Goal: Transaction & Acquisition: Subscribe to service/newsletter

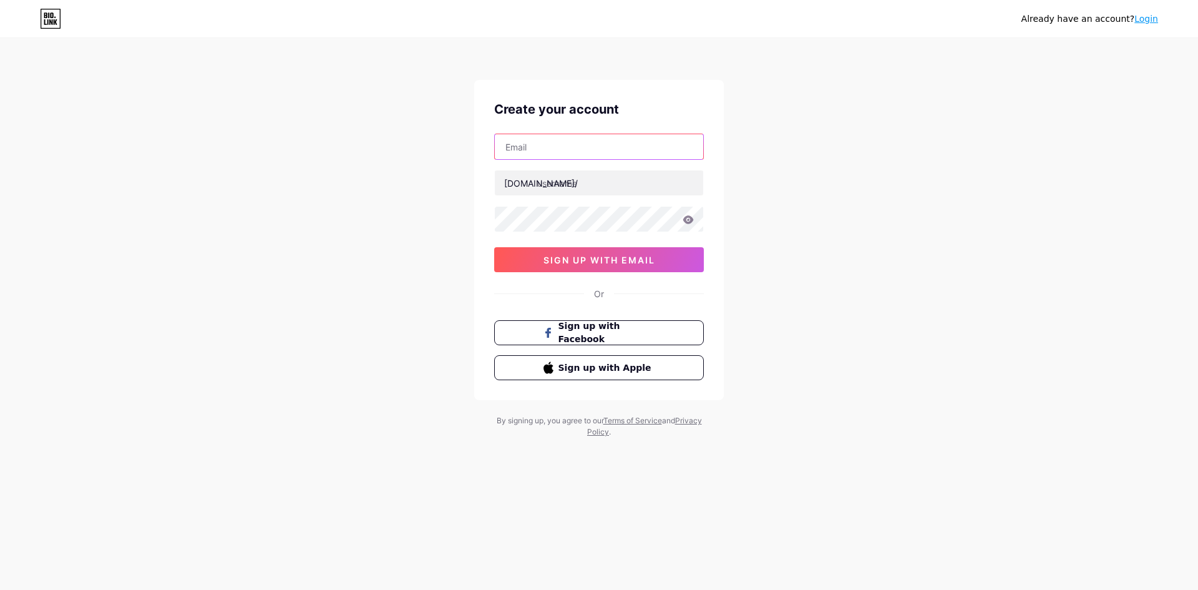
click at [515, 148] on input "text" at bounding box center [599, 146] width 208 height 25
type input "[EMAIL_ADDRESS][DOMAIN_NAME]"
click at [567, 183] on input "text" at bounding box center [599, 182] width 208 height 25
click at [577, 219] on div "priyasai@snovasys.com bio.link/ priya 0cAFcWeA6alIEDiL4kTTzp1vZ7INobTm8oMKtLPHF…" at bounding box center [599, 203] width 210 height 139
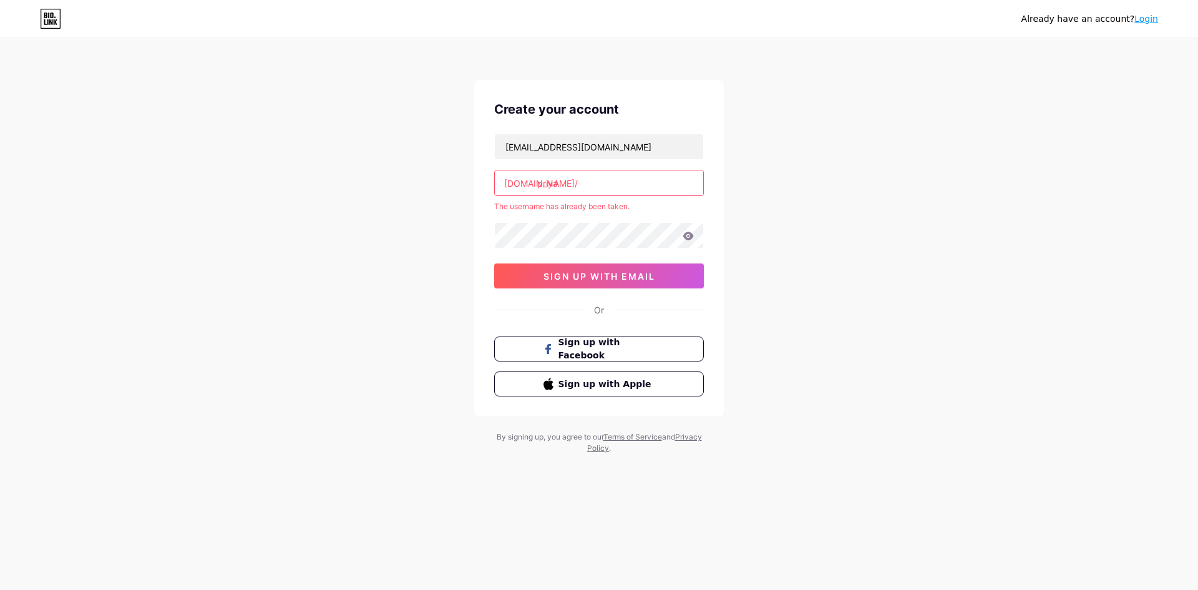
click at [568, 180] on input "priya" at bounding box center [599, 182] width 208 height 25
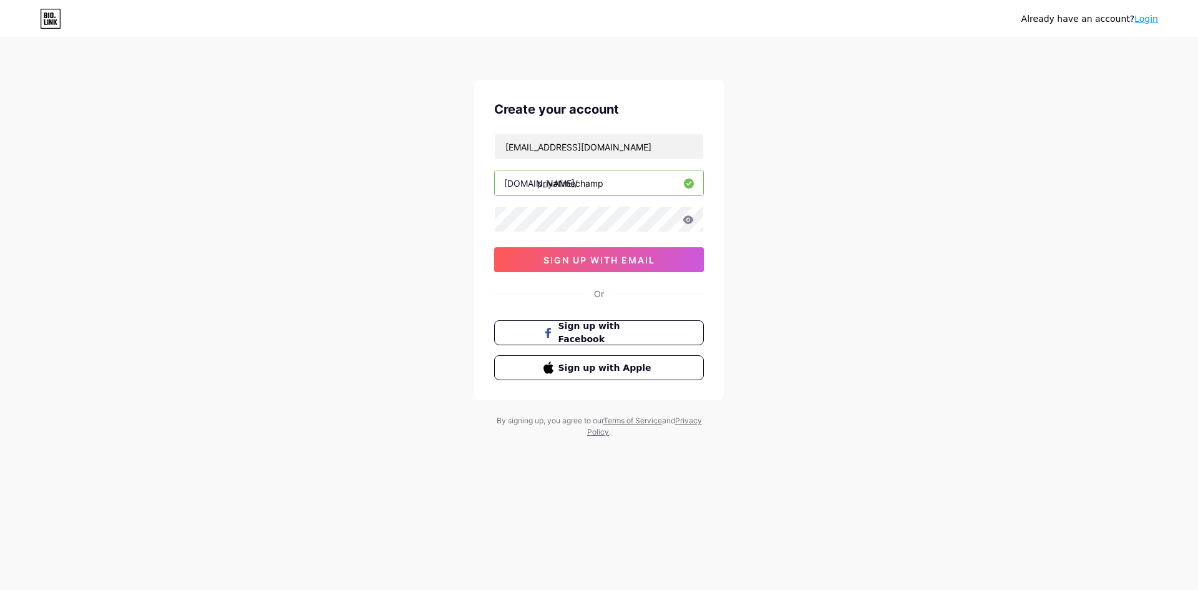
type input "priyatimechamp"
click at [555, 261] on span "sign up with email" at bounding box center [599, 260] width 112 height 11
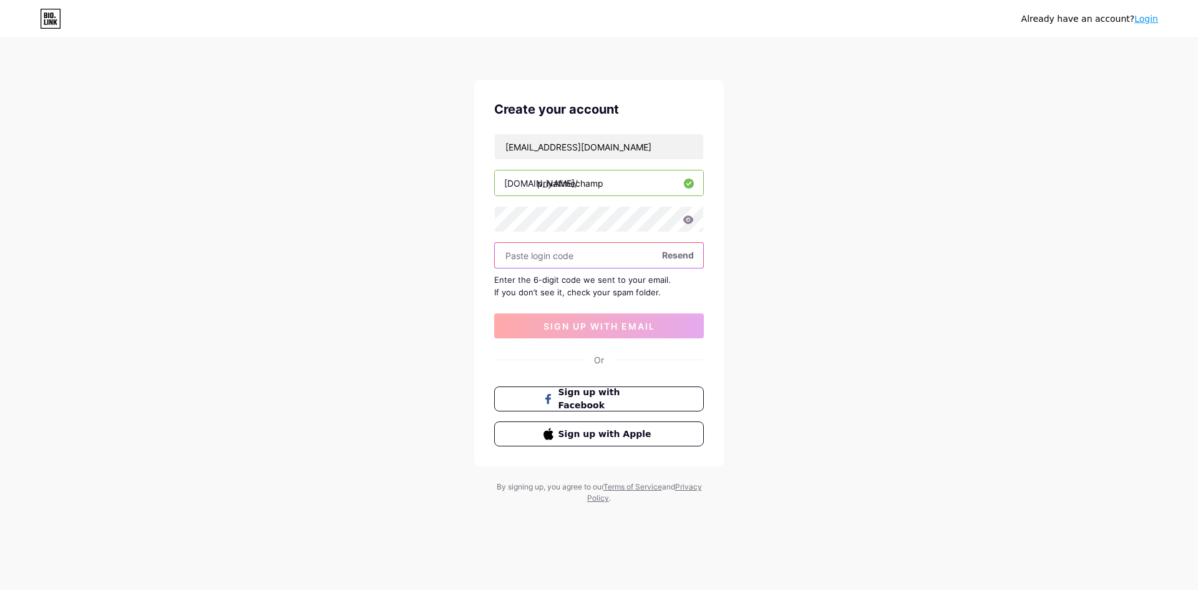
paste input "603050"
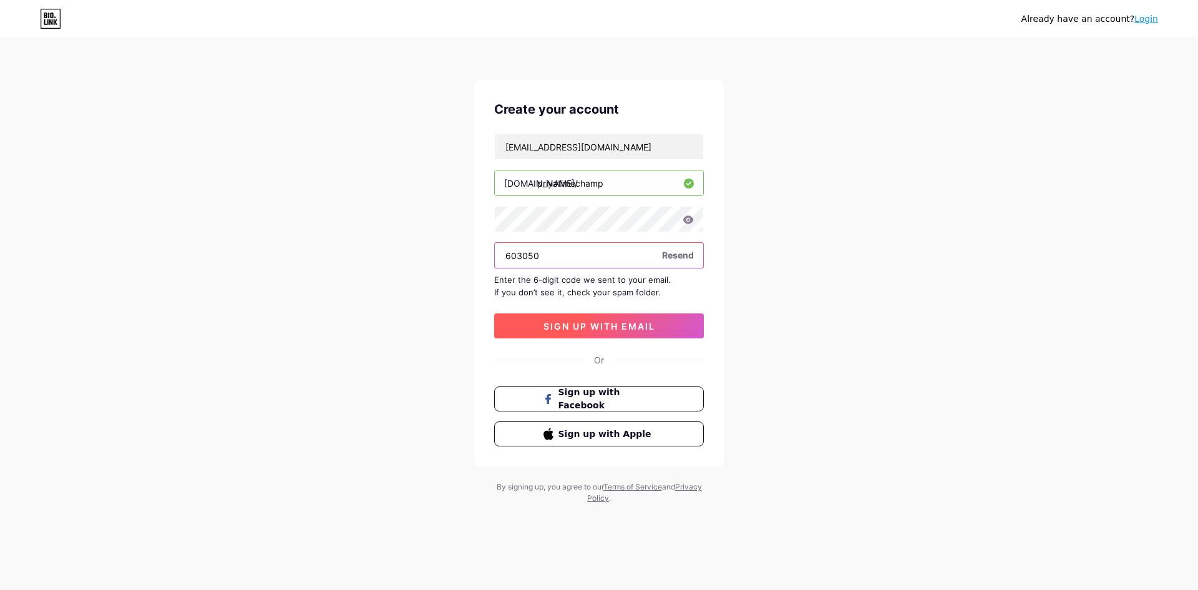
type input "603050"
click at [557, 322] on span "sign up with email" at bounding box center [599, 326] width 112 height 11
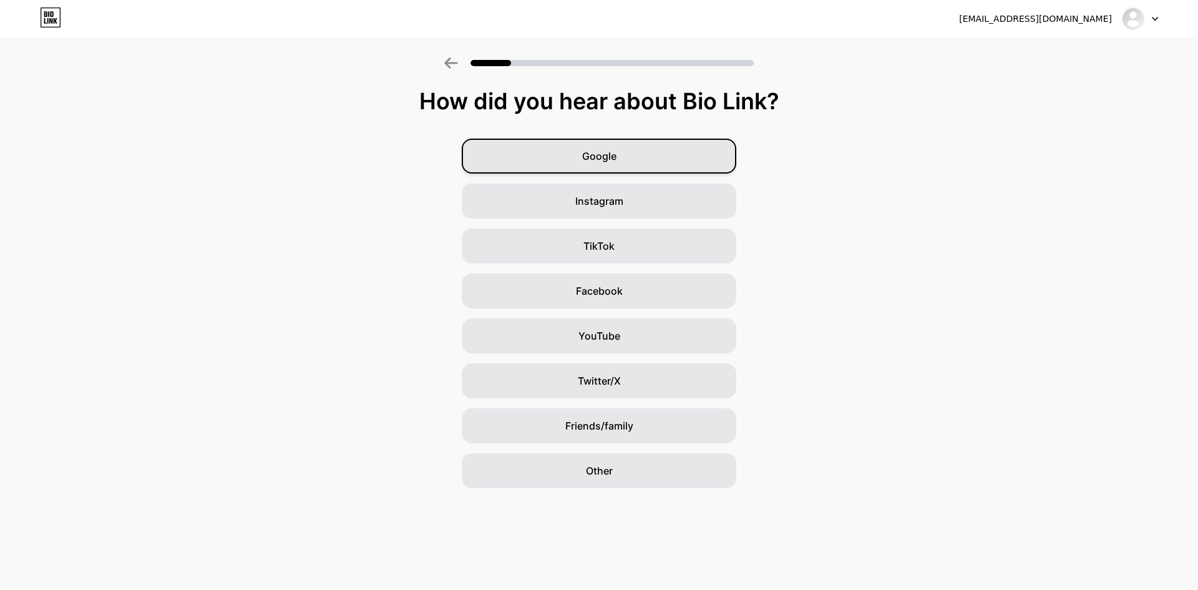
click at [639, 164] on div "Google" at bounding box center [599, 156] width 275 height 35
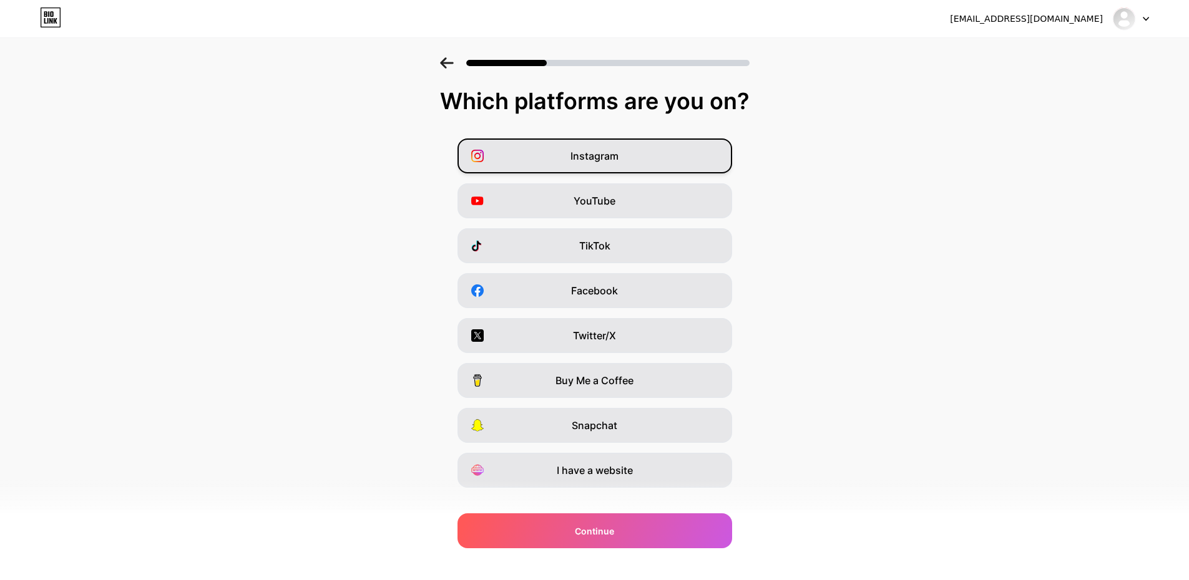
click at [649, 150] on div "Instagram" at bounding box center [594, 156] width 275 height 35
click at [628, 195] on div "YouTube" at bounding box center [594, 200] width 275 height 35
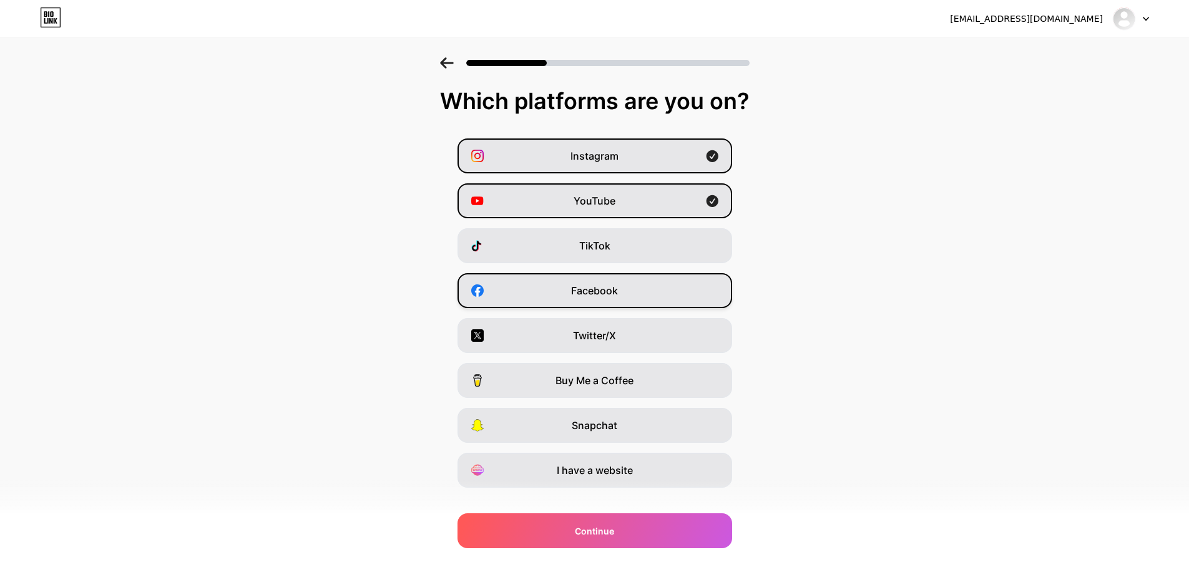
click at [640, 307] on div "Facebook" at bounding box center [594, 290] width 275 height 35
click at [638, 350] on div "Twitter/X" at bounding box center [594, 335] width 275 height 35
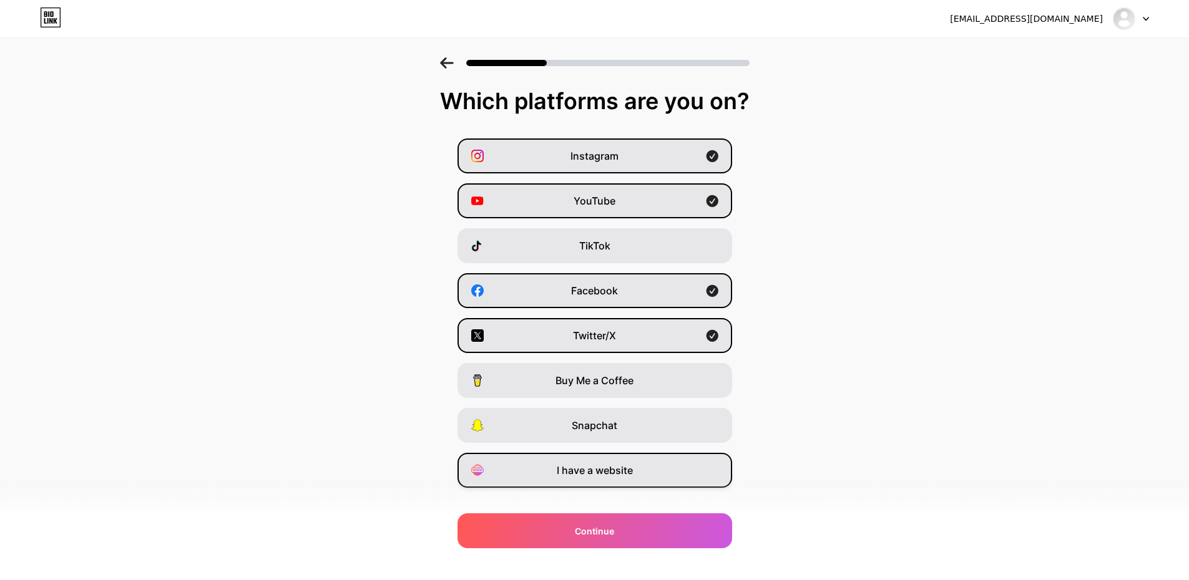
click at [616, 477] on span "I have a website" at bounding box center [595, 470] width 76 height 15
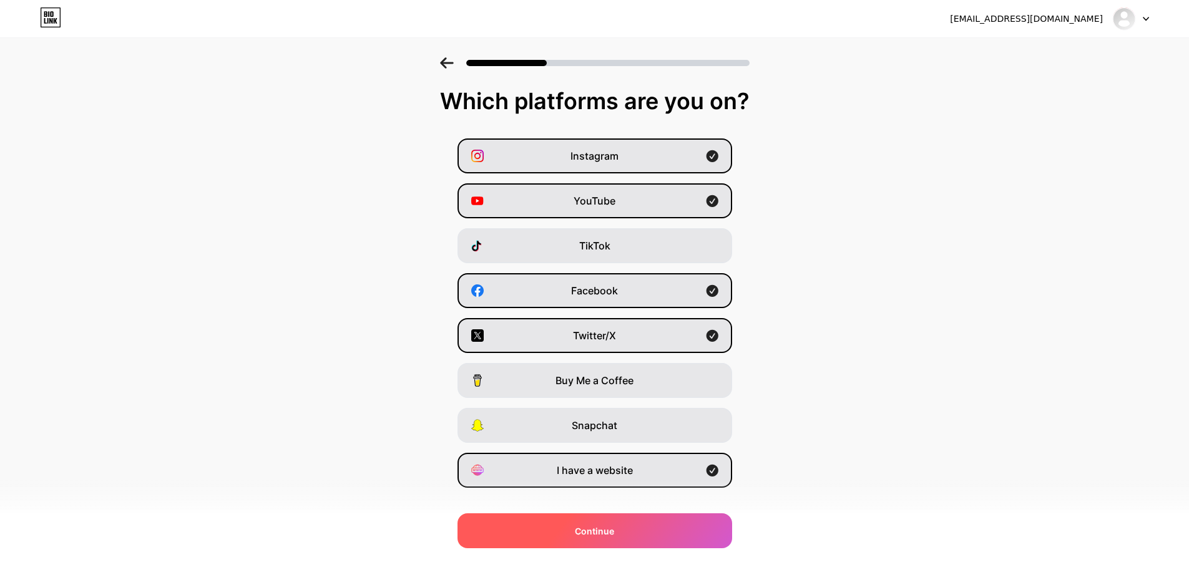
click at [606, 532] on span "Continue" at bounding box center [594, 531] width 39 height 13
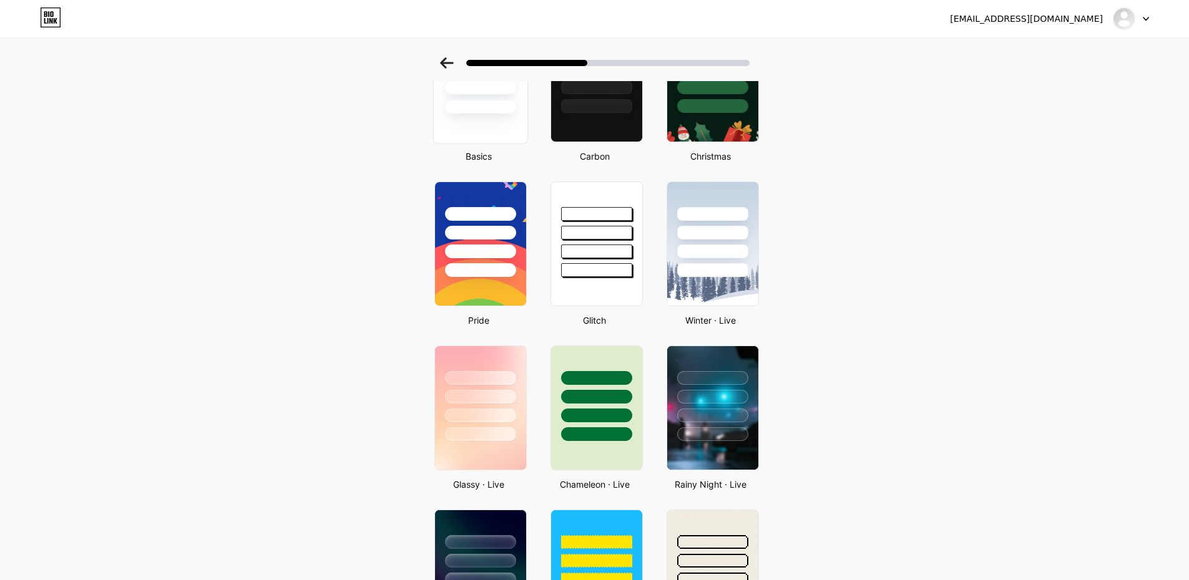
scroll to position [187, 0]
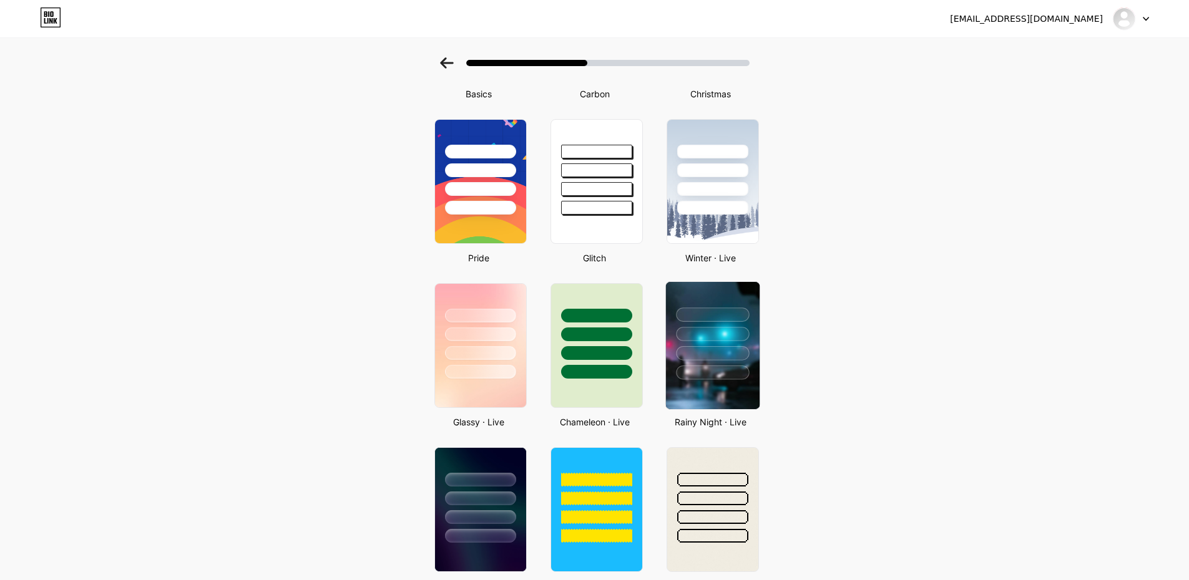
click at [713, 317] on div at bounding box center [712, 315] width 73 height 14
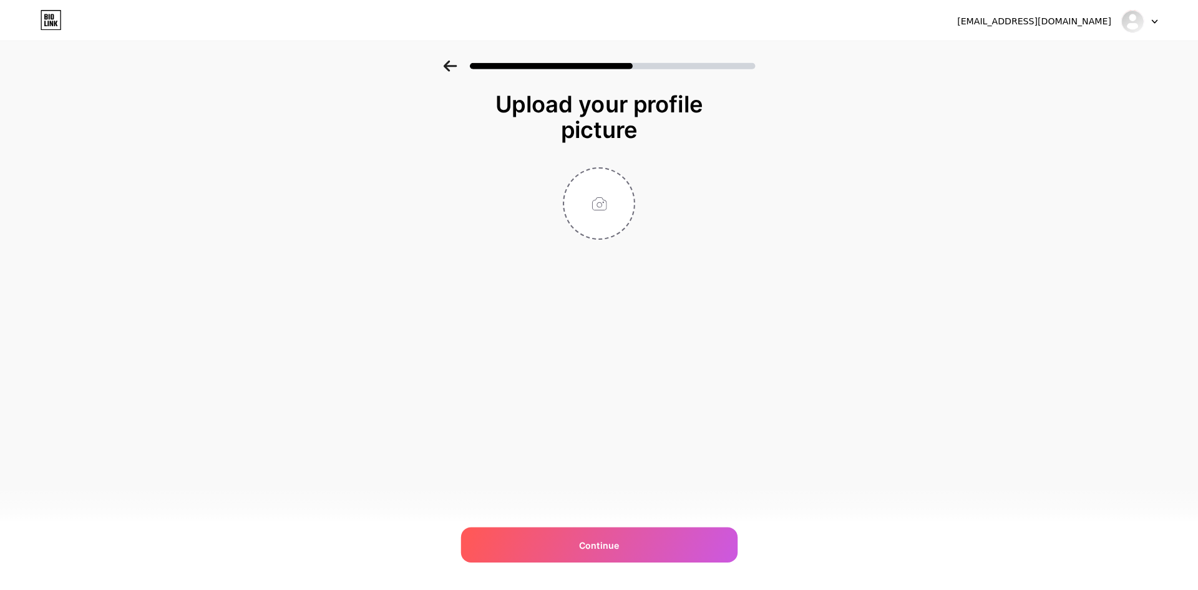
scroll to position [0, 0]
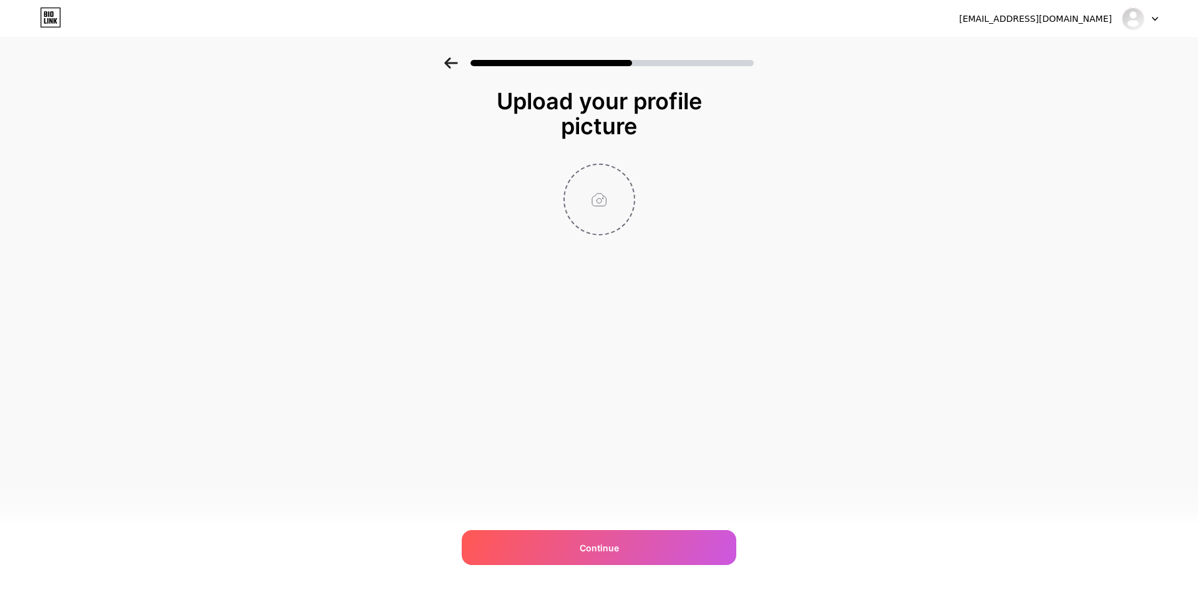
click at [590, 208] on input "file" at bounding box center [599, 199] width 69 height 69
type input "C:\fakepath\timechamp logo-big_imresizer.jpg"
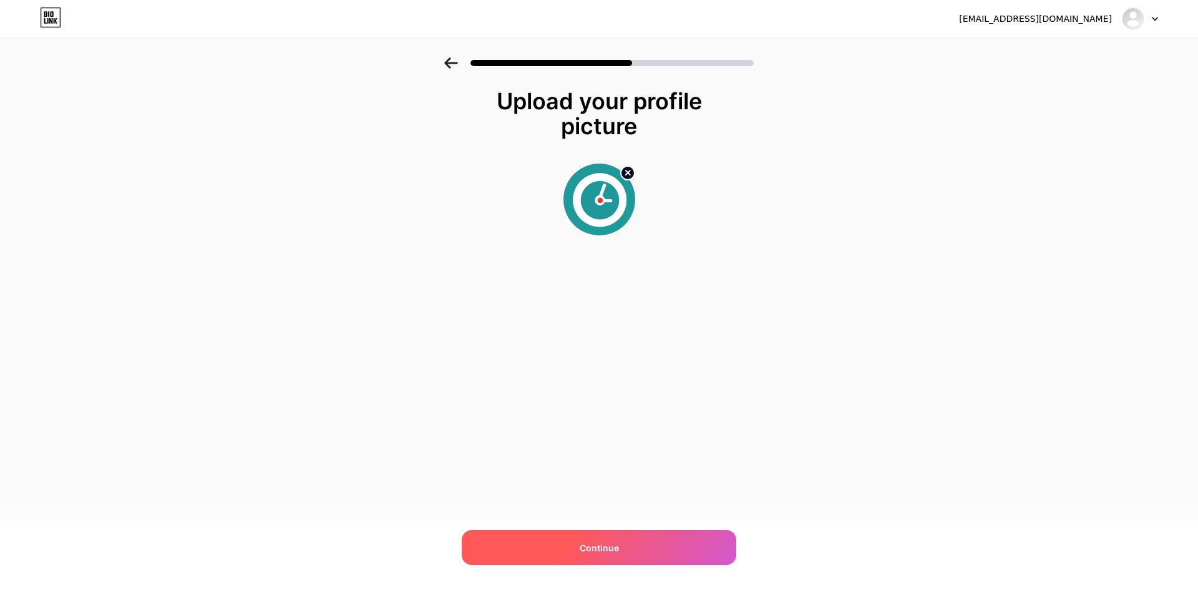
click at [626, 538] on div "Continue" at bounding box center [599, 547] width 275 height 35
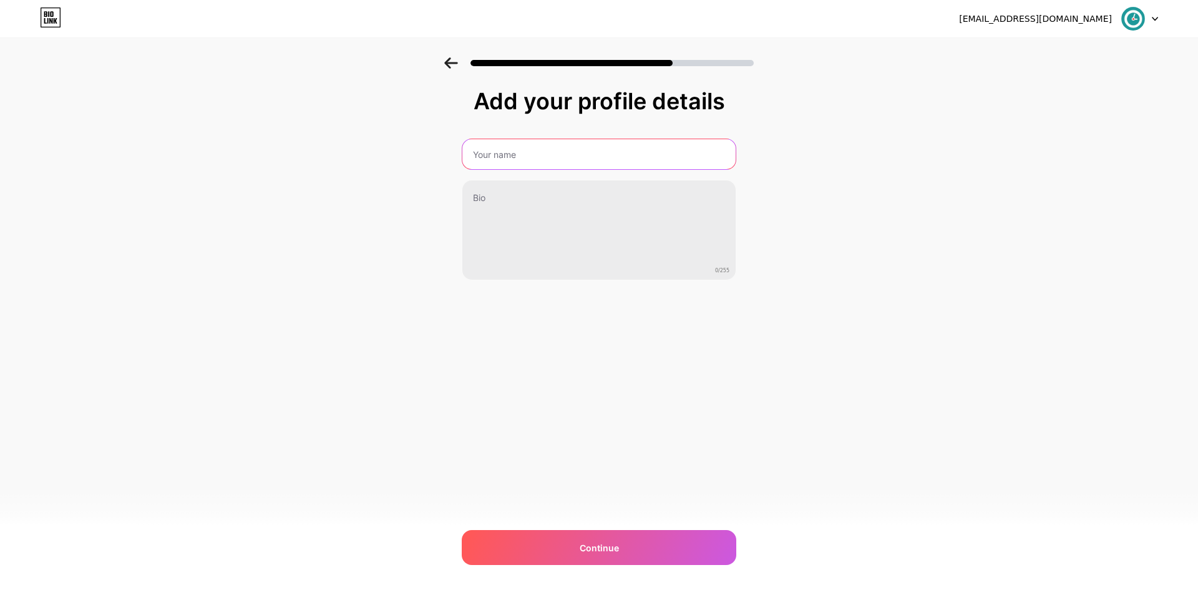
click at [560, 159] on input "text" at bounding box center [598, 154] width 273 height 30
drag, startPoint x: 454, startPoint y: 275, endPoint x: 462, endPoint y: 258, distance: 19.3
click at [454, 275] on div "Add your profile details 0/255 Continue Error" at bounding box center [599, 199] width 1198 height 285
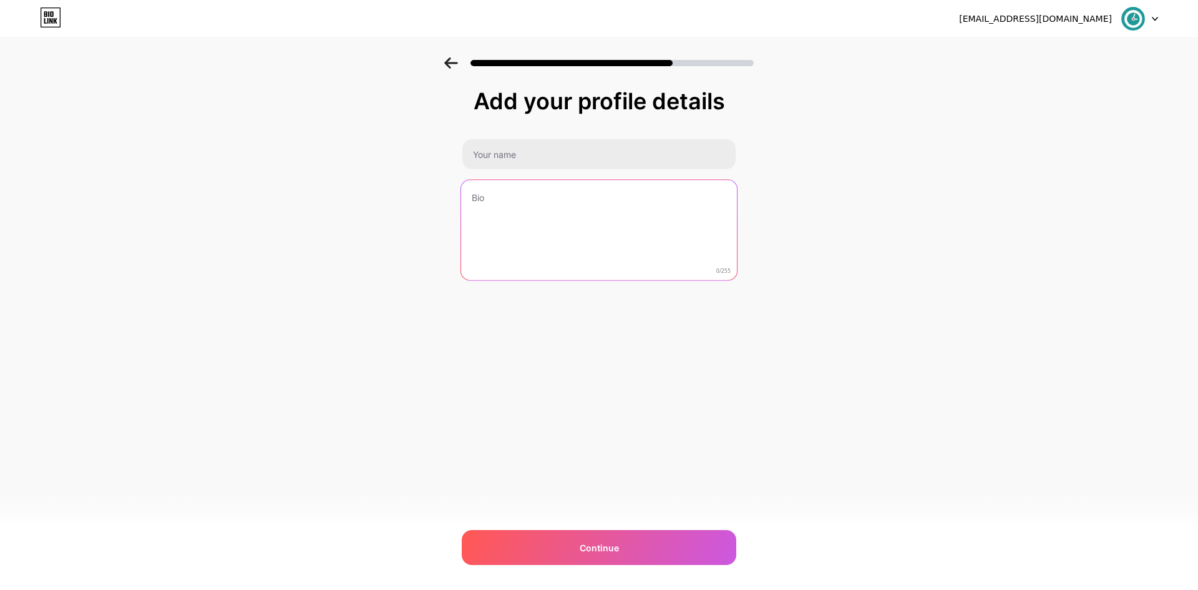
click at [476, 235] on textarea at bounding box center [599, 231] width 276 height 102
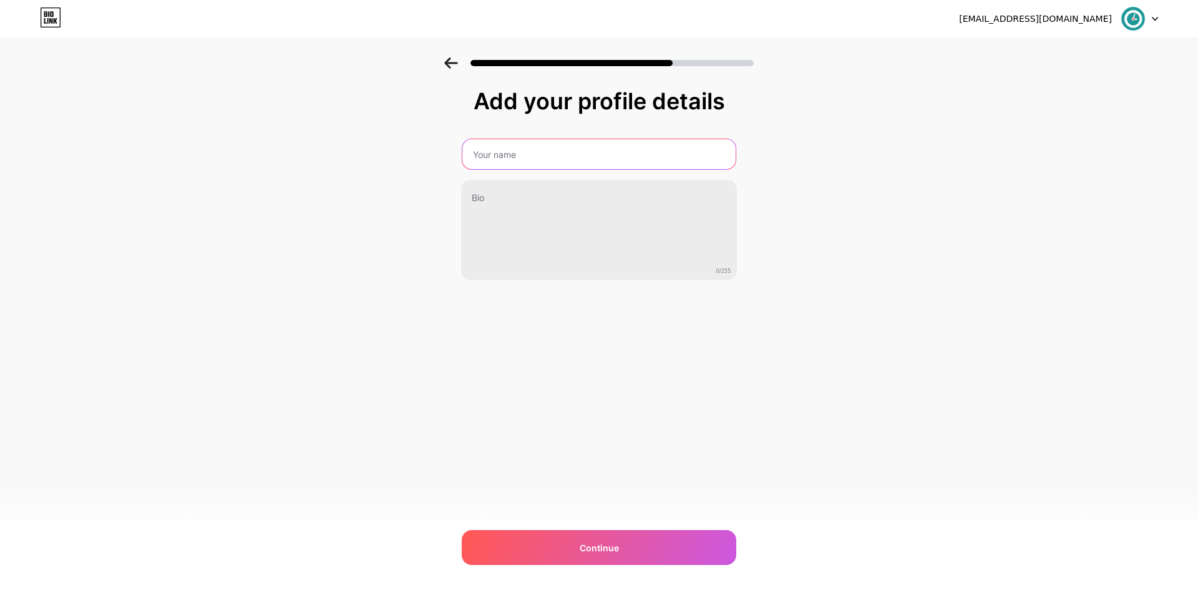
click at [541, 156] on input "text" at bounding box center [598, 154] width 273 height 30
type input "Pavana"
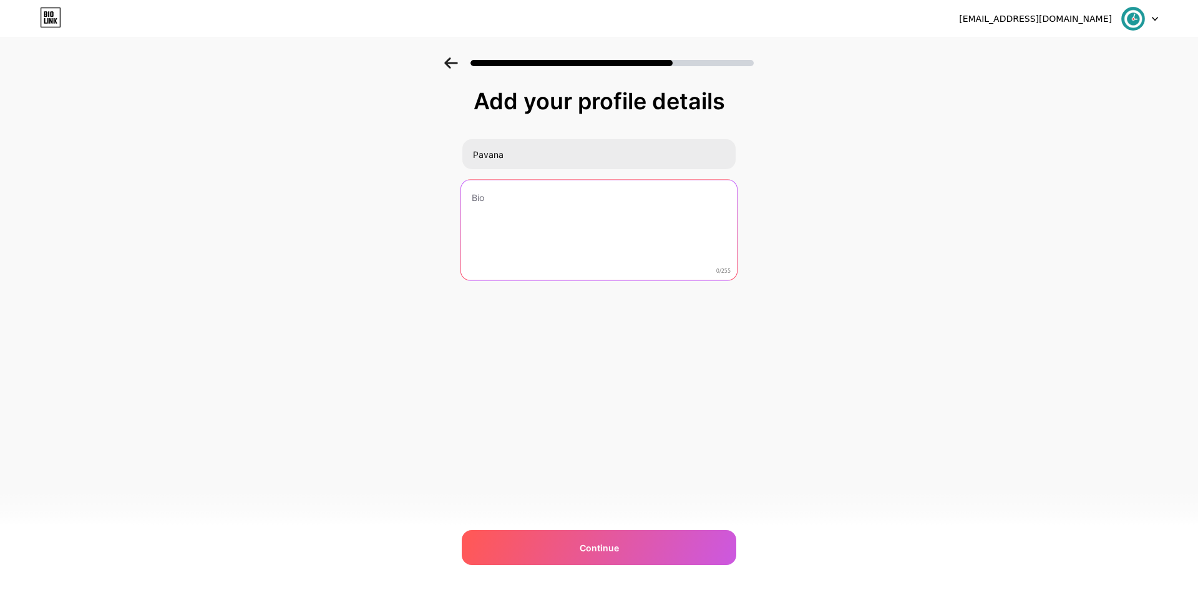
click at [480, 209] on textarea at bounding box center [599, 231] width 276 height 102
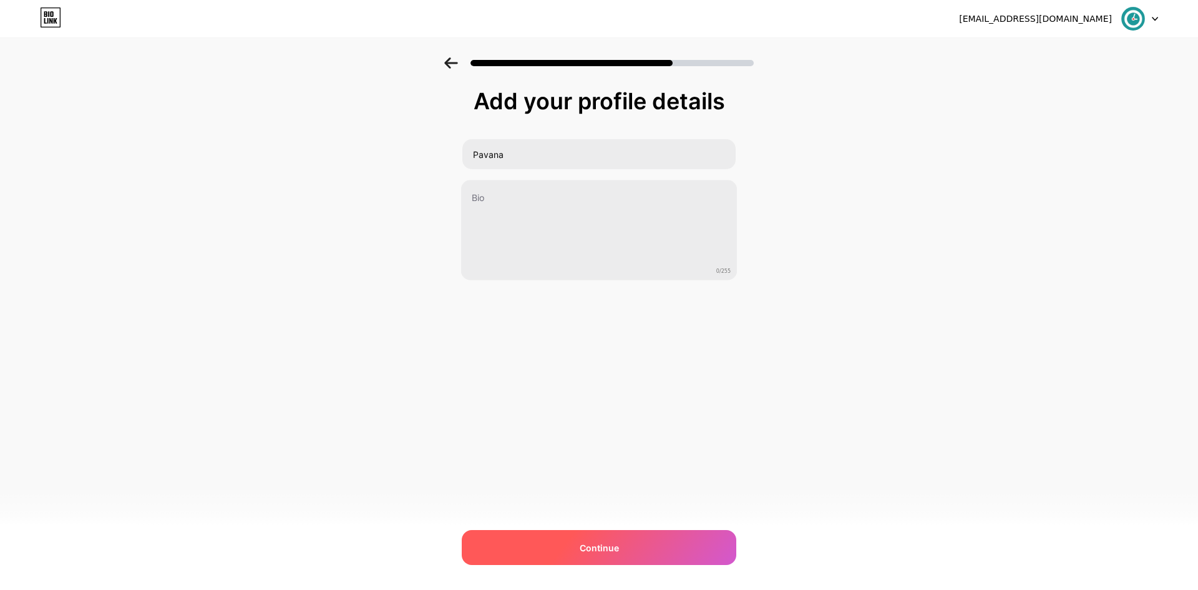
click at [611, 550] on span "Continue" at bounding box center [599, 547] width 39 height 13
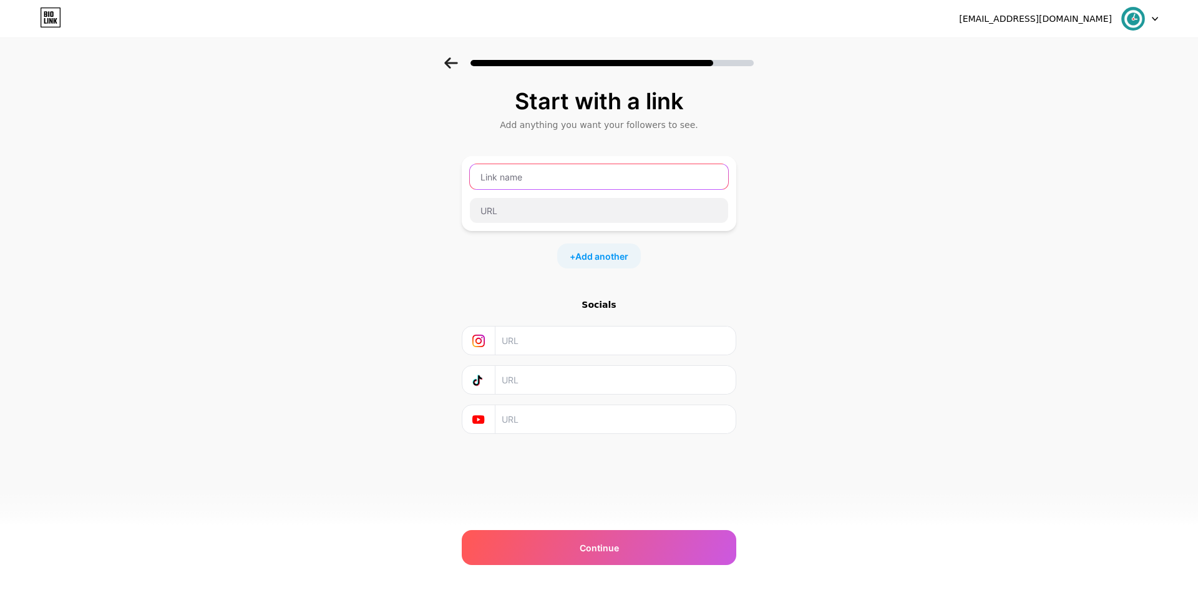
click at [515, 176] on input "text" at bounding box center [599, 176] width 258 height 25
type input "employee location tracking app"
click at [499, 215] on input "text" at bounding box center [599, 210] width 258 height 25
paste input "https://www.timechamp.io/locationtracking"
type input "https://www.timechamp.io/locationtracking"
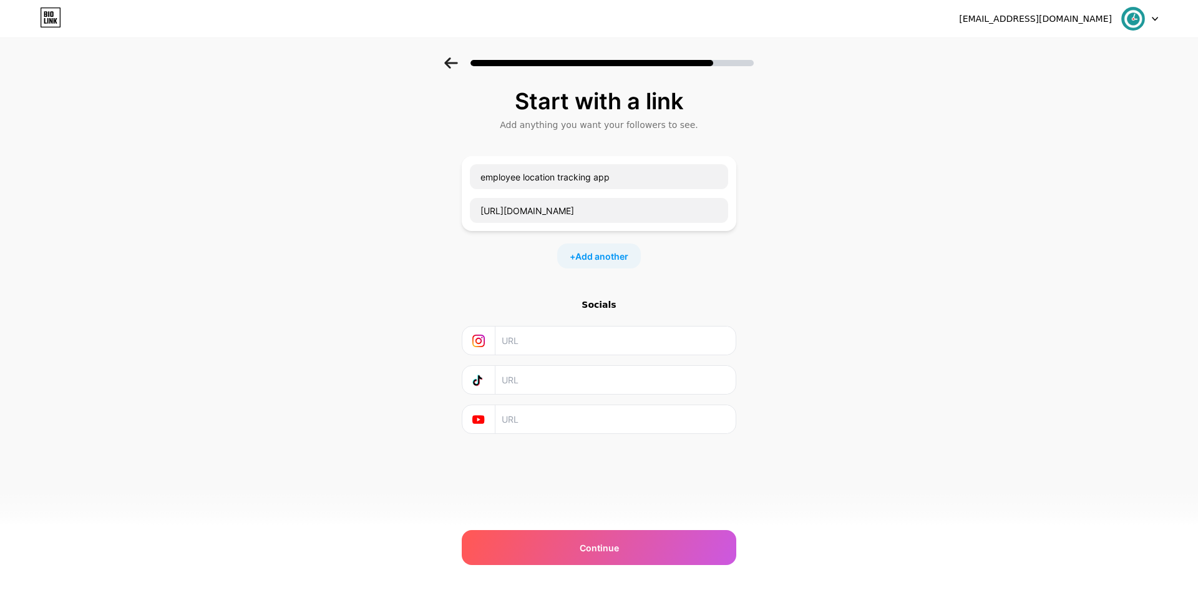
click at [537, 344] on input "text" at bounding box center [615, 340] width 227 height 28
paste input "https://www.instagram.com/timechamp.io/"
type input "https://www.instagram.com/timechamp.io/"
click at [590, 425] on input "text" at bounding box center [615, 419] width 227 height 28
paste input "https://www.youtube.com/@timechamp_io"
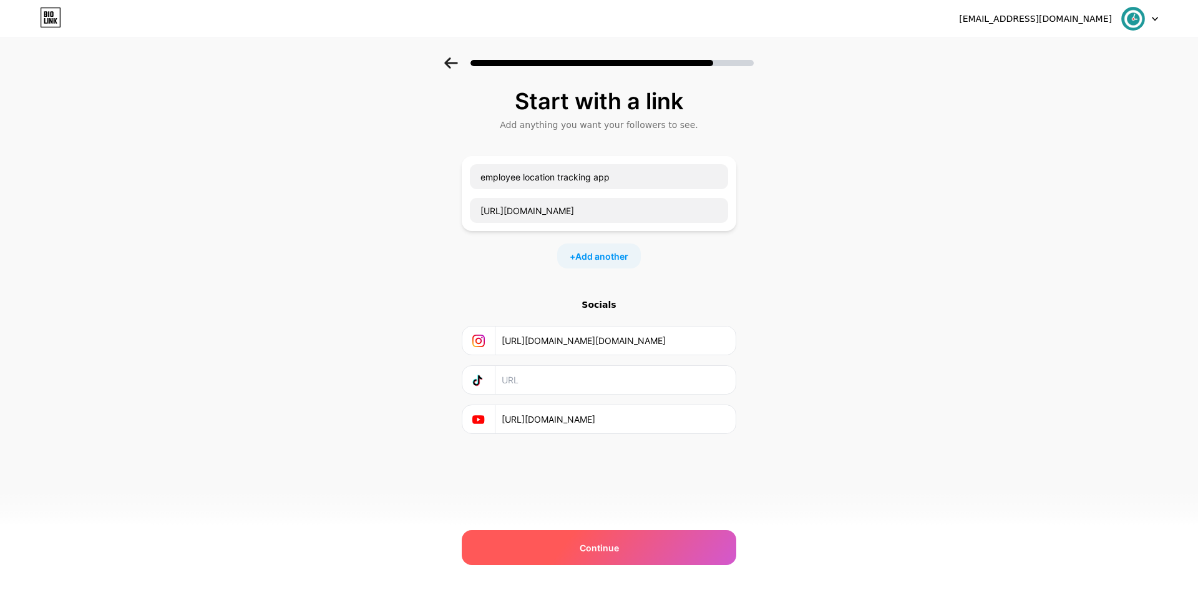
type input "https://www.youtube.com/@timechamp_io"
click at [618, 550] on div "Continue" at bounding box center [599, 547] width 275 height 35
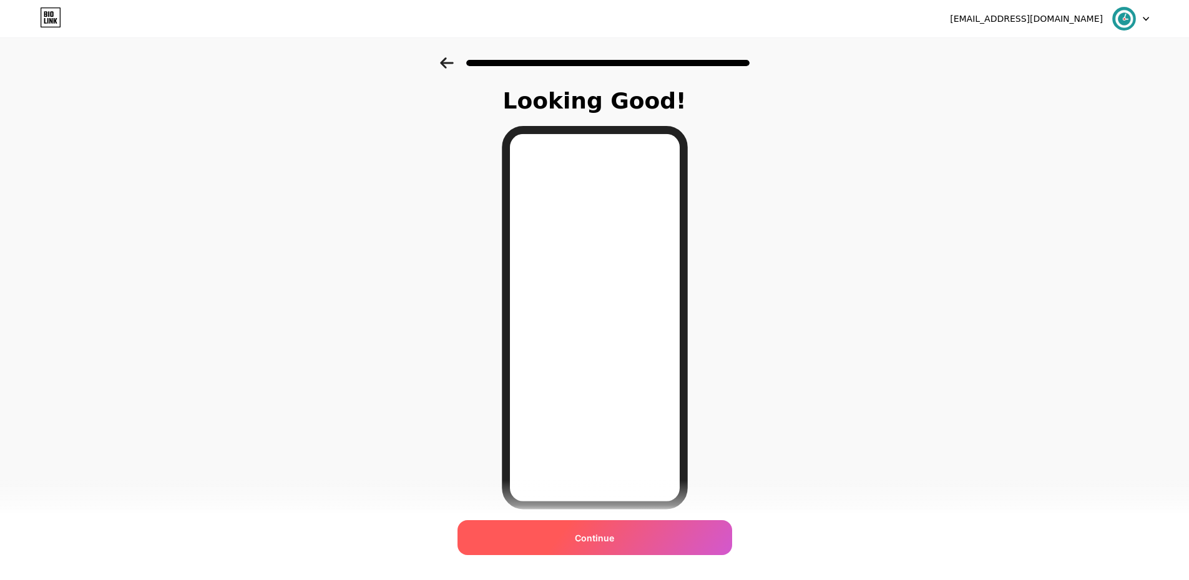
click at [605, 535] on span "Continue" at bounding box center [594, 538] width 39 height 13
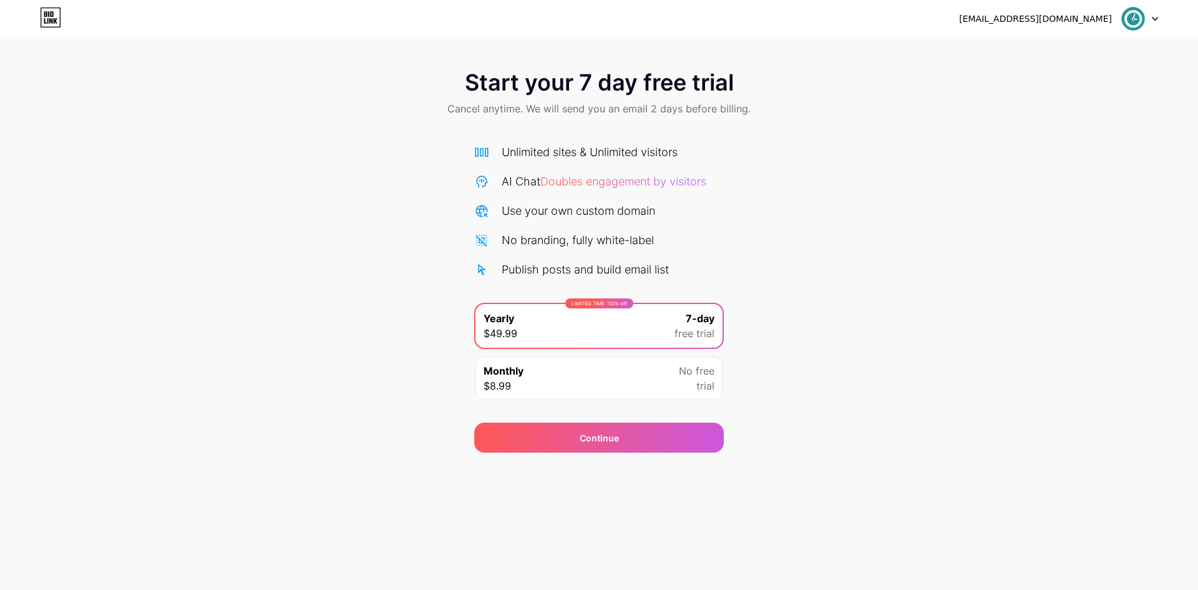
click at [1134, 22] on img at bounding box center [1133, 19] width 24 height 24
click at [766, 112] on div "Start your 7 day free trial Cancel anytime. We will send you an email 2 days be…" at bounding box center [599, 94] width 1198 height 74
click at [559, 442] on div "Continue" at bounding box center [599, 437] width 250 height 30
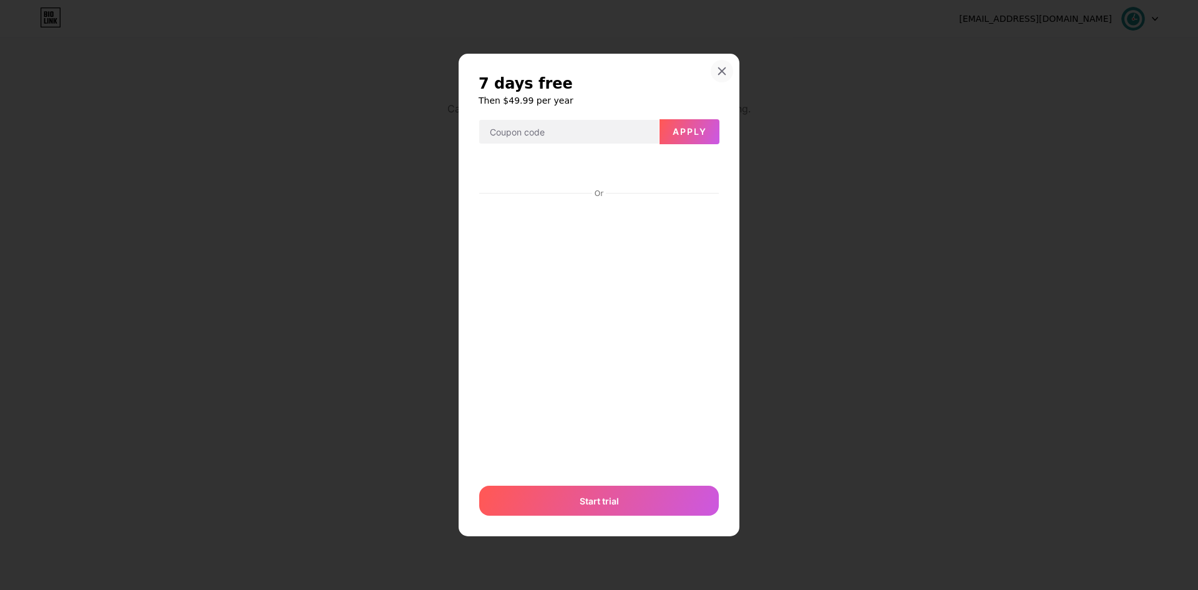
click at [724, 72] on icon at bounding box center [722, 70] width 7 height 7
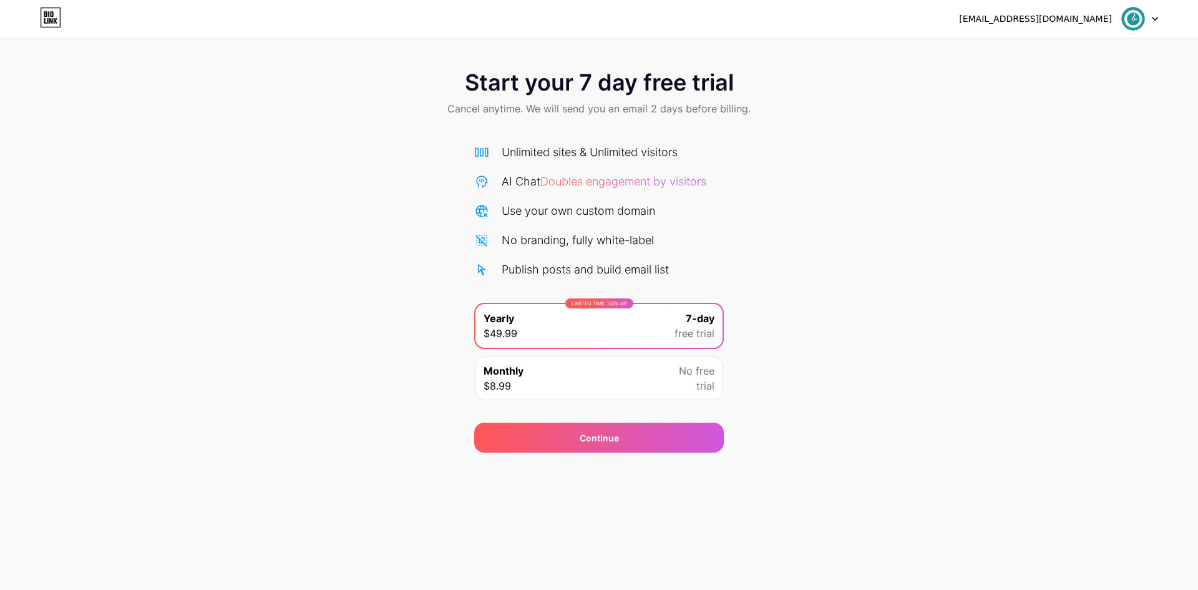
click at [1139, 15] on img at bounding box center [1133, 19] width 24 height 24
click at [1116, 11] on div "[EMAIL_ADDRESS][DOMAIN_NAME]" at bounding box center [1058, 18] width 199 height 22
click at [527, 377] on div "Monthly $8.99 No free trial" at bounding box center [598, 378] width 247 height 44
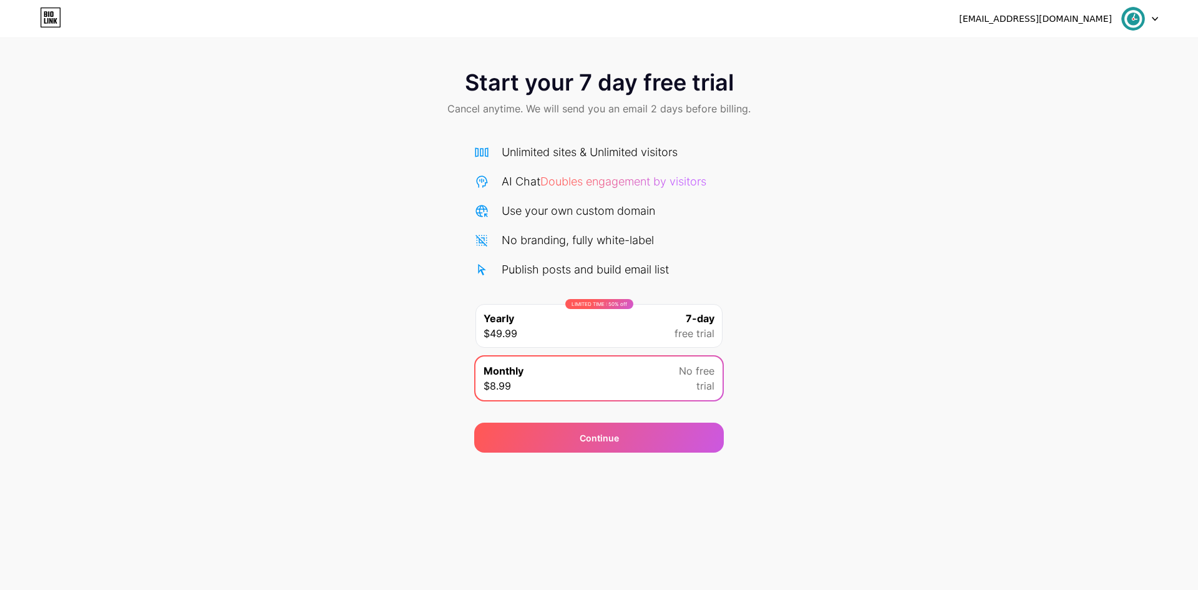
click at [580, 331] on div "LIMITED TIME : 50% off Yearly $49.99 7-day free trial" at bounding box center [598, 326] width 247 height 44
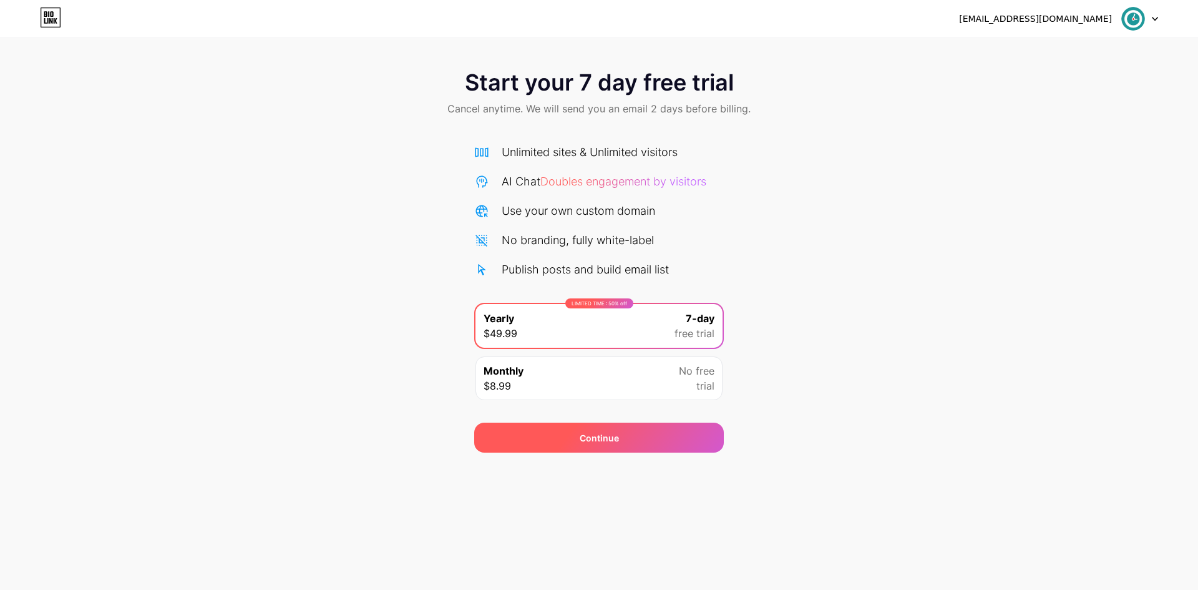
click at [597, 436] on span "Continue" at bounding box center [599, 437] width 39 height 13
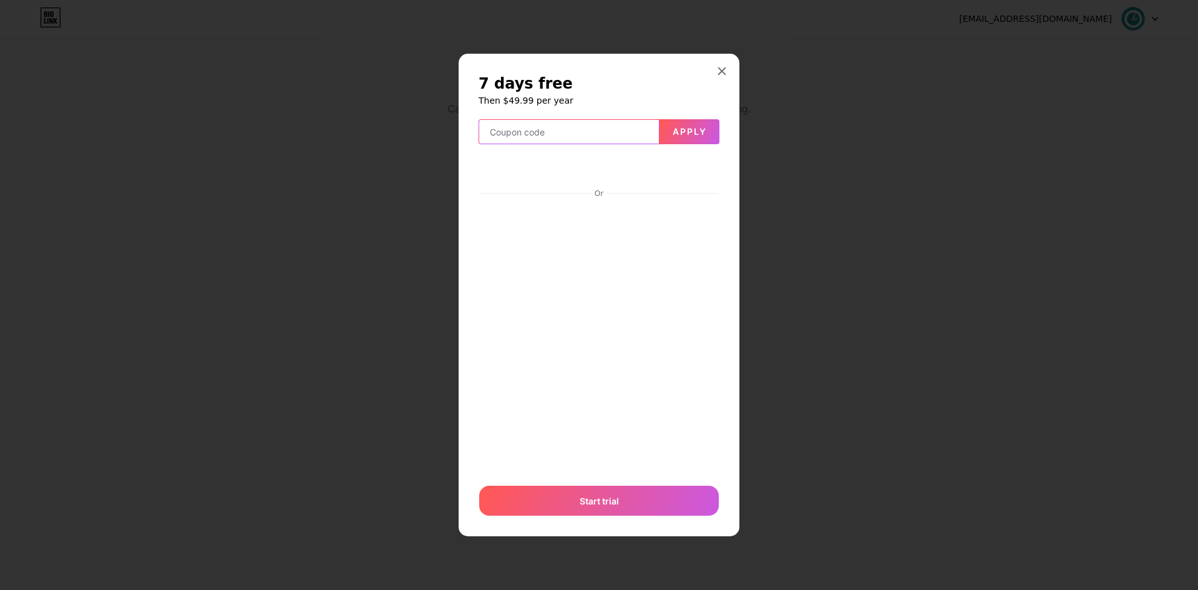
click at [555, 138] on input "text" at bounding box center [569, 132] width 180 height 25
click at [719, 67] on icon at bounding box center [722, 71] width 10 height 10
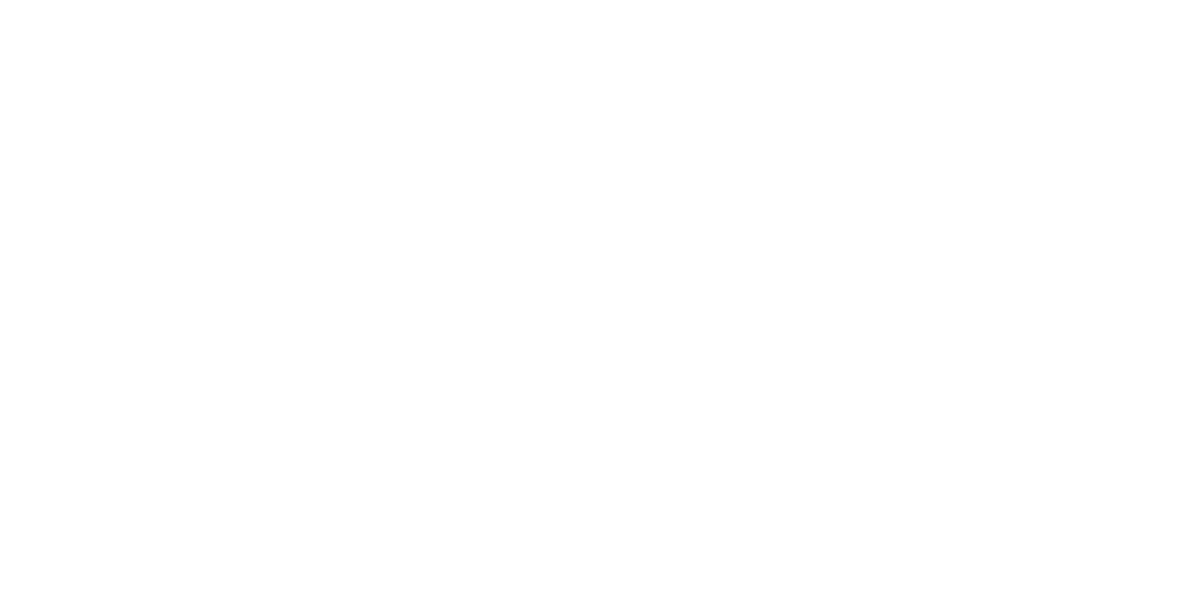
click at [188, 0] on html at bounding box center [599, 0] width 1198 height 0
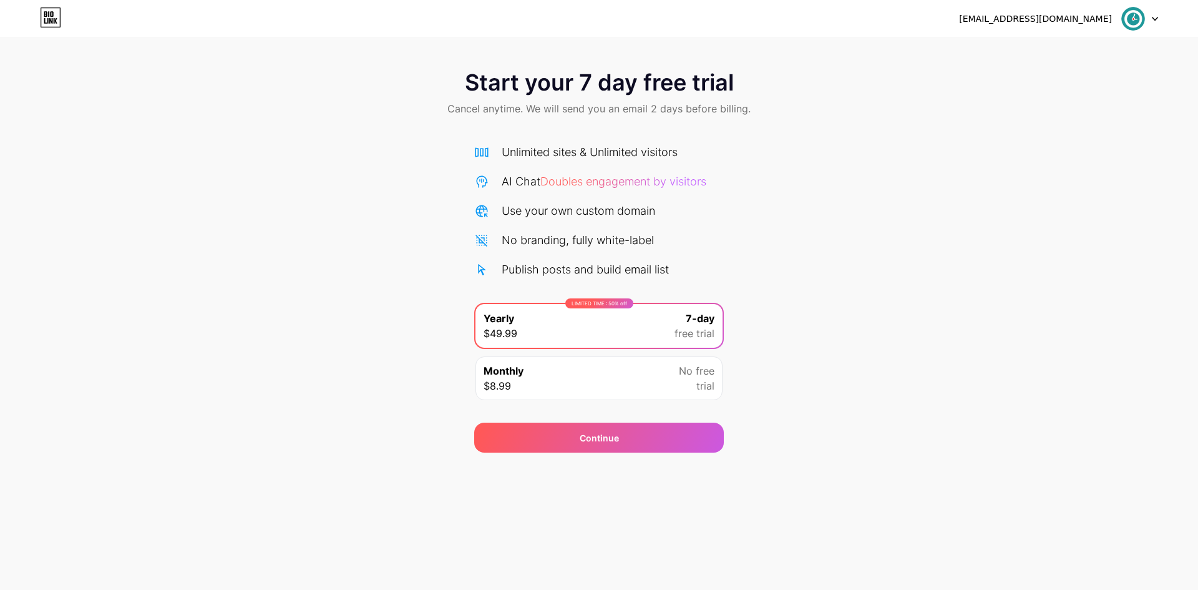
click at [597, 298] on div "LIMITED TIME : 50% off" at bounding box center [599, 303] width 68 height 10
click at [565, 273] on div "Publish posts and build email list" at bounding box center [585, 269] width 167 height 17
click at [663, 380] on div "Monthly $8.99 No free trial" at bounding box center [598, 378] width 247 height 44
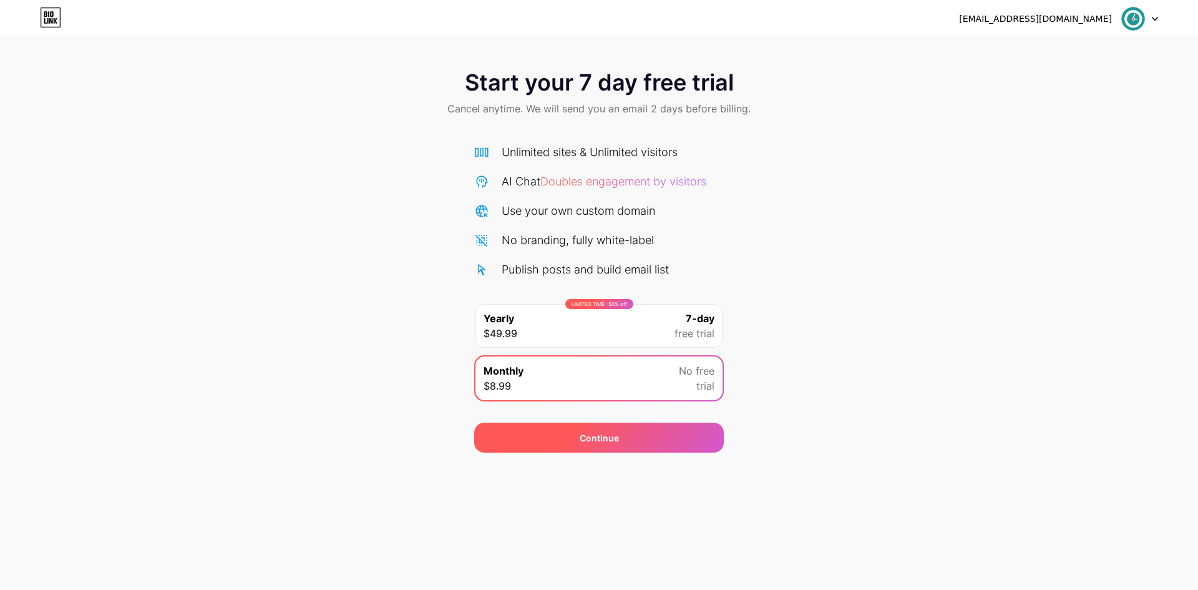
click at [638, 438] on div "Continue" at bounding box center [599, 437] width 250 height 30
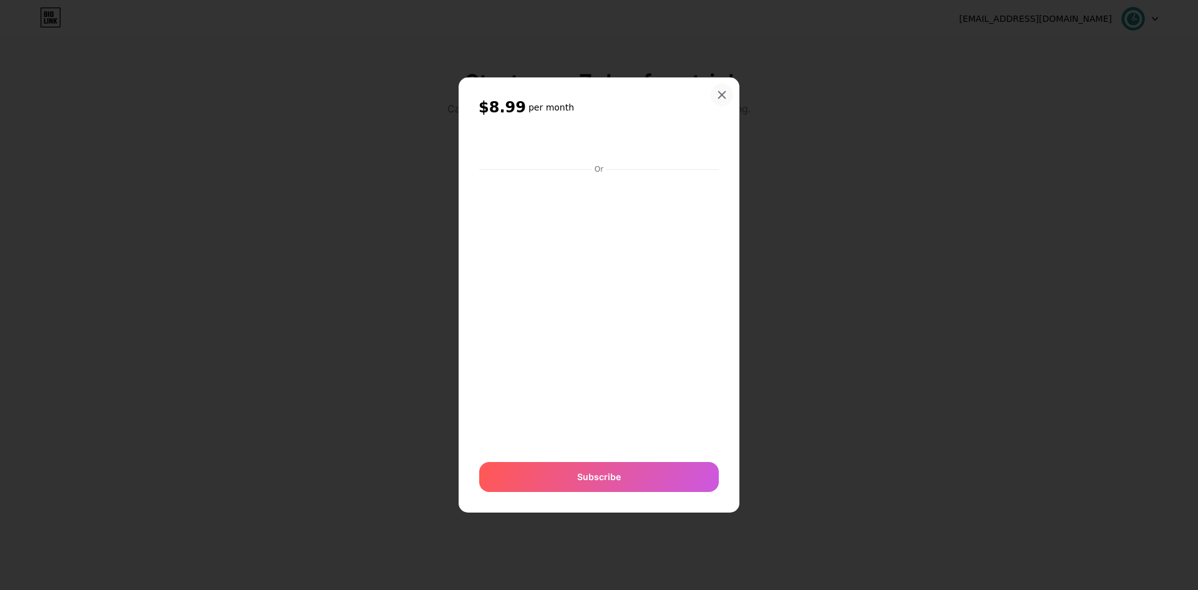
click at [716, 94] on div at bounding box center [722, 95] width 22 height 22
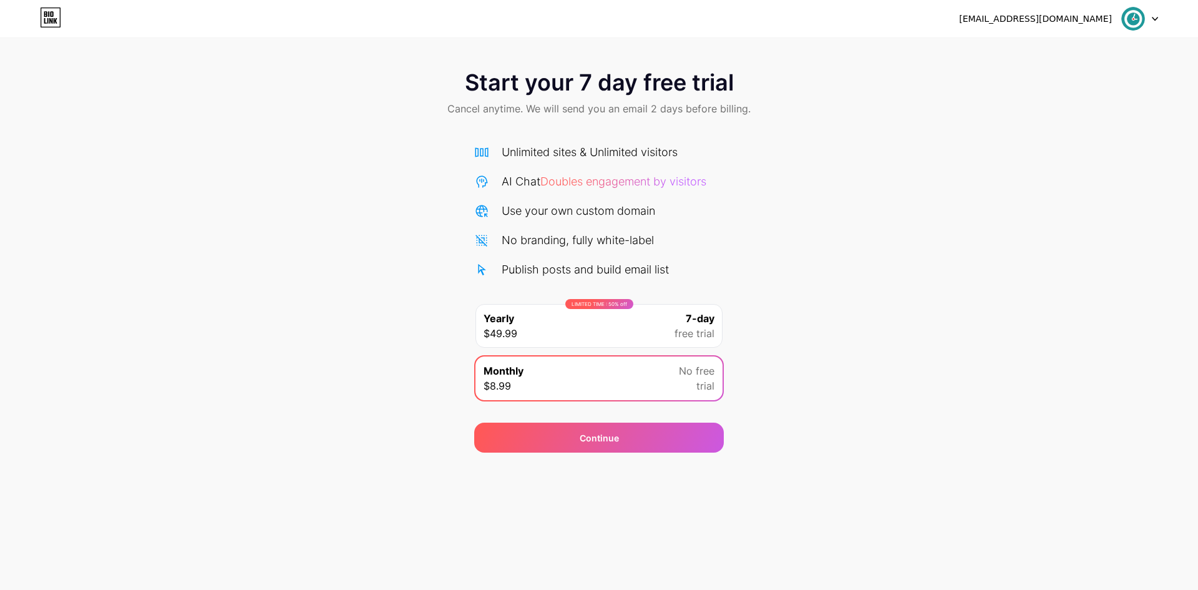
click at [44, 19] on icon at bounding box center [45, 21] width 2 height 6
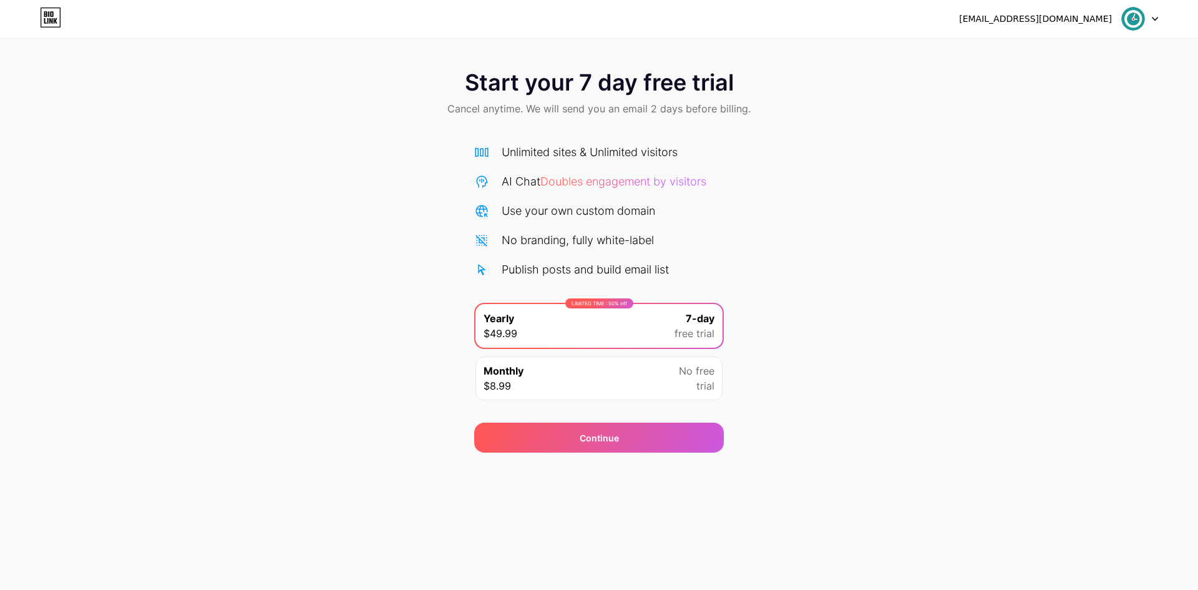
click at [44, 19] on icon at bounding box center [45, 21] width 2 height 6
click at [1050, 20] on div "[EMAIL_ADDRESS][DOMAIN_NAME]" at bounding box center [1035, 18] width 153 height 13
click at [1134, 18] on img at bounding box center [1133, 19] width 24 height 24
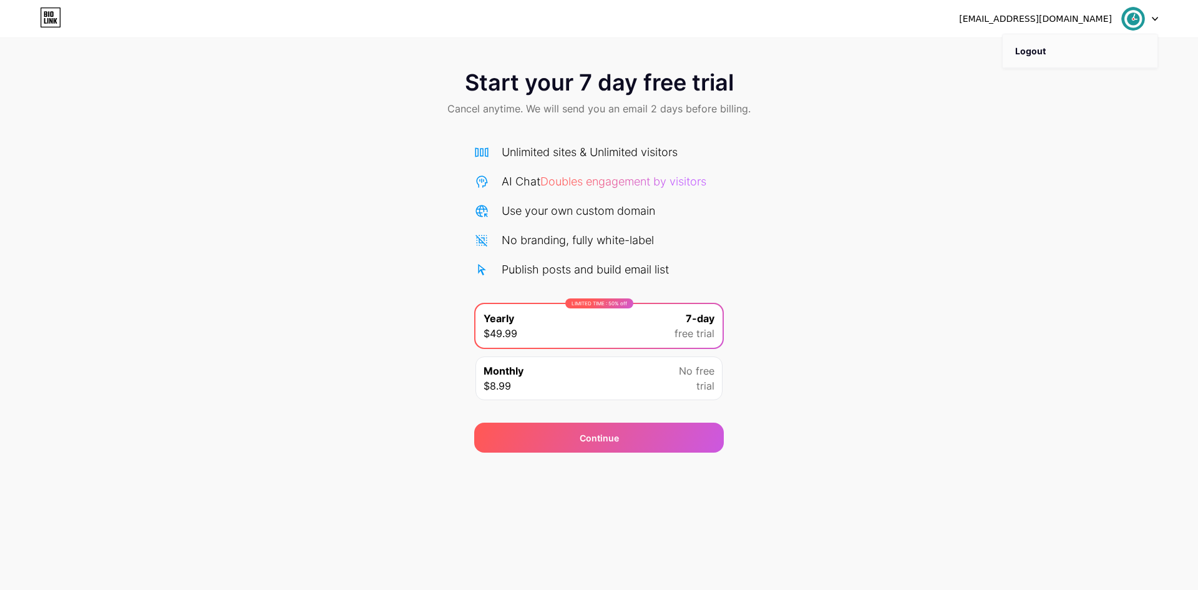
click at [1023, 47] on li "Logout" at bounding box center [1080, 51] width 155 height 34
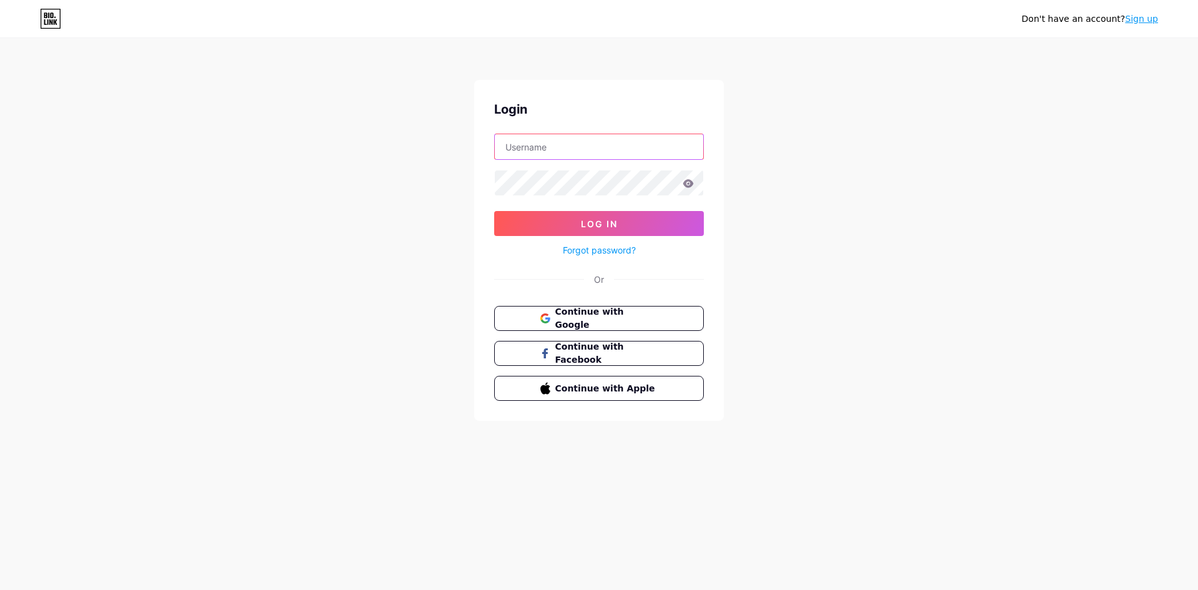
type input "[EMAIL_ADDRESS][DOMAIN_NAME]"
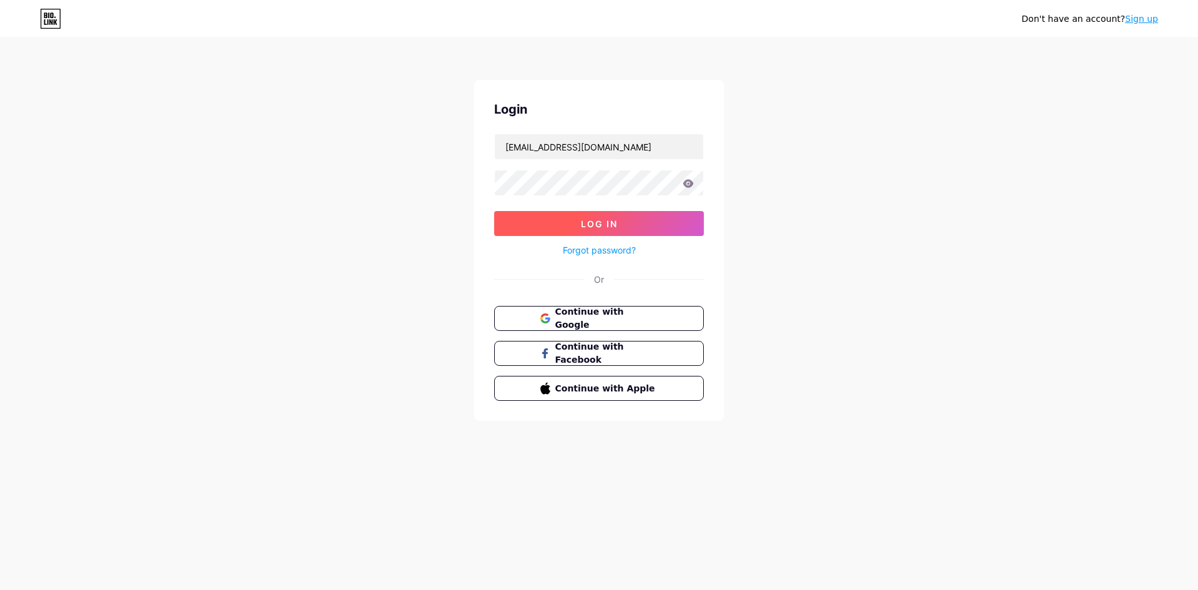
click at [643, 227] on button "Log In" at bounding box center [599, 223] width 210 height 25
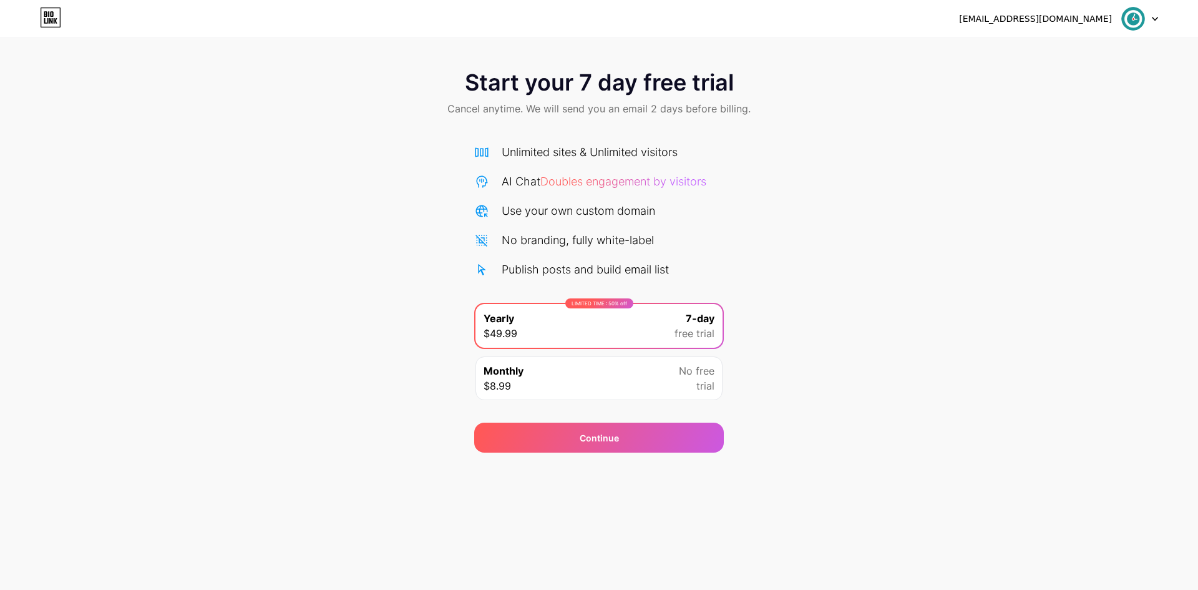
click at [1136, 17] on img at bounding box center [1133, 19] width 24 height 24
click at [1074, 52] on li "Logout" at bounding box center [1080, 51] width 155 height 34
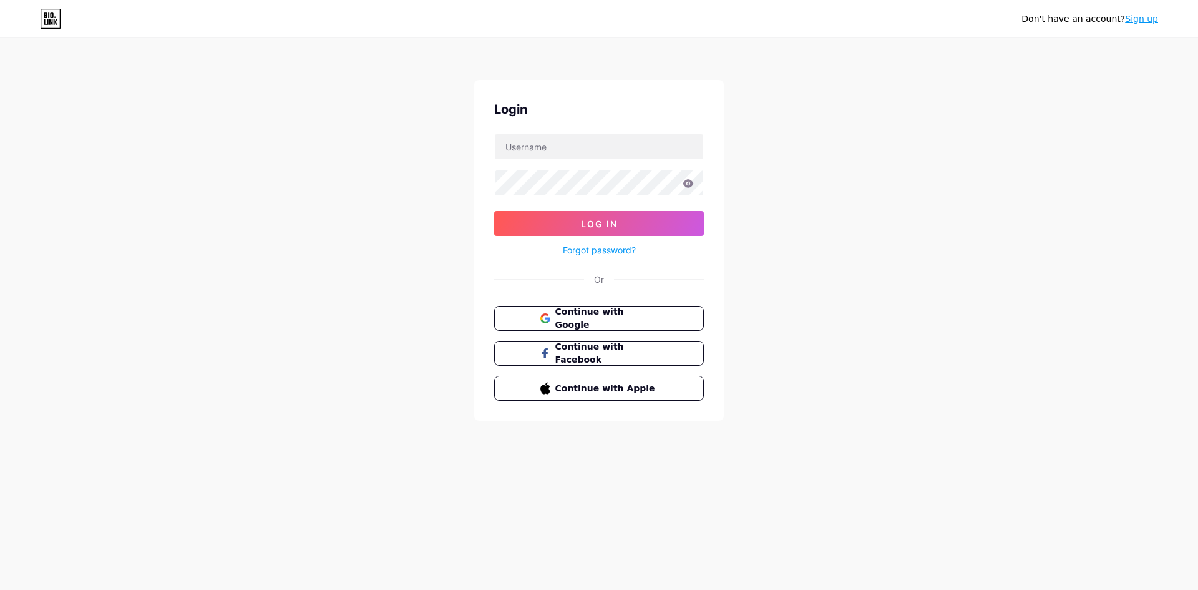
type input "[EMAIL_ADDRESS][DOMAIN_NAME]"
